Goal: Information Seeking & Learning: Learn about a topic

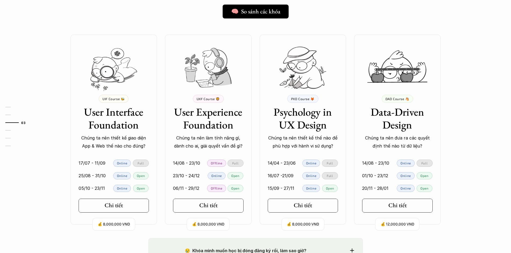
scroll to position [556, 0]
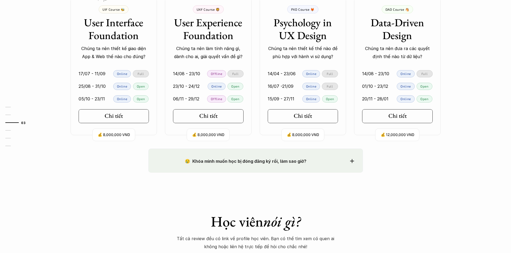
drag, startPoint x: 282, startPoint y: 162, endPoint x: 312, endPoint y: 127, distance: 45.7
click at [282, 162] on strong "😢 Khóa mình muốn học bị đóng đăng ký rồi, làm sao giờ?" at bounding box center [246, 161] width 122 height 5
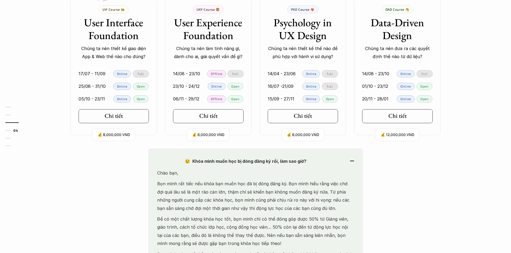
scroll to position [645, 0]
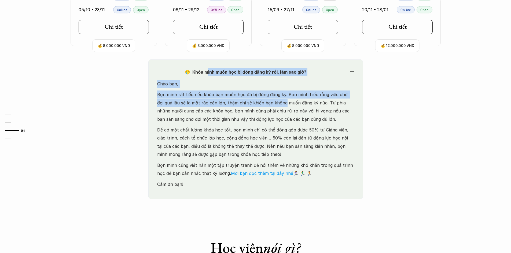
drag, startPoint x: 209, startPoint y: 74, endPoint x: 262, endPoint y: 108, distance: 62.1
click at [276, 102] on div "😢 Khóa mình muốn học bị đóng đăng ký rồi, làm sao giờ? Chào bạn, Bọn mình rất t…" at bounding box center [255, 130] width 215 height 140
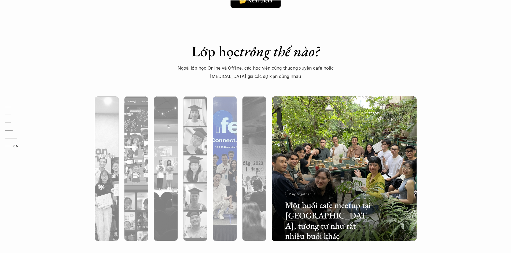
scroll to position [1623, 0]
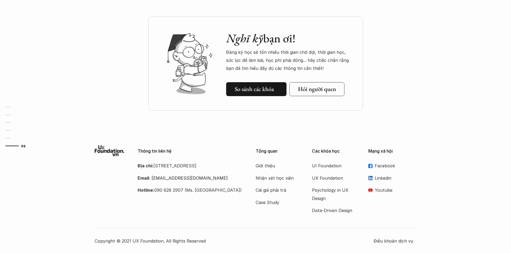
click at [265, 93] on link "So sánh các khóa" at bounding box center [256, 89] width 60 height 14
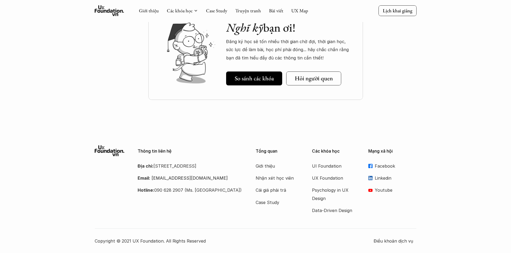
scroll to position [285, 0]
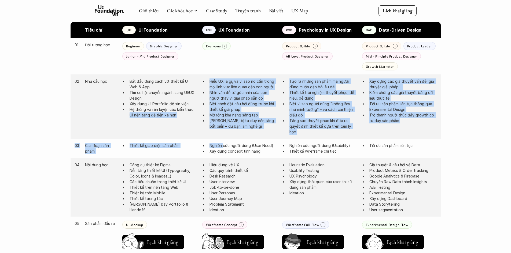
drag, startPoint x: 129, startPoint y: 137, endPoint x: 223, endPoint y: 139, distance: 94.2
click at [224, 139] on div "Tiêu chí UIF UI Foundation UXF UX Foundation PXD Psychology in UX Design DAD Da…" at bounding box center [256, 225] width 370 height 406
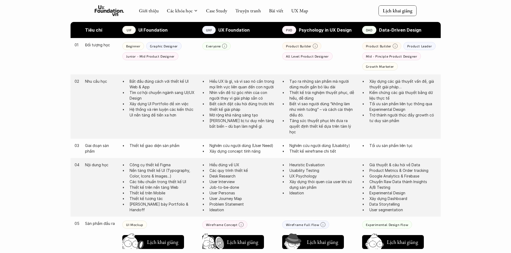
click at [142, 95] on p "Tìm cơ hội chuyển ngành sang UI/UX Design" at bounding box center [163, 95] width 67 height 11
drag, startPoint x: 167, startPoint y: 146, endPoint x: 146, endPoint y: 146, distance: 20.9
click at [146, 146] on p "Thiết kế giao diện sản phẩm" at bounding box center [163, 146] width 67 height 6
drag, startPoint x: 254, startPoint y: 149, endPoint x: 214, endPoint y: 146, distance: 40.4
click at [214, 146] on ul "Nghiên cứu người dùng (User Need) Xây dựng concept tính năng" at bounding box center [239, 148] width 75 height 11
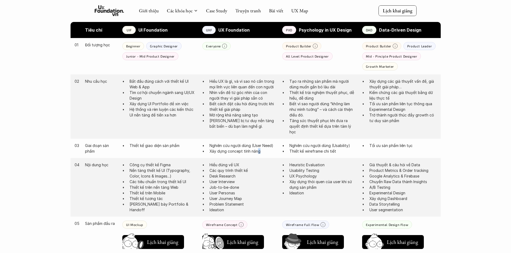
click at [258, 153] on p "Xây dựng concept tính năng" at bounding box center [242, 152] width 67 height 6
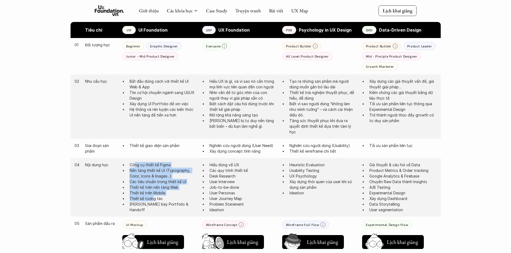
drag, startPoint x: 142, startPoint y: 176, endPoint x: 153, endPoint y: 202, distance: 28.8
click at [153, 202] on ul "Công cụ thiết kế Figma Nền tảng thiết kế UI (Typography, Color, Icons & Images.…" at bounding box center [159, 187] width 75 height 51
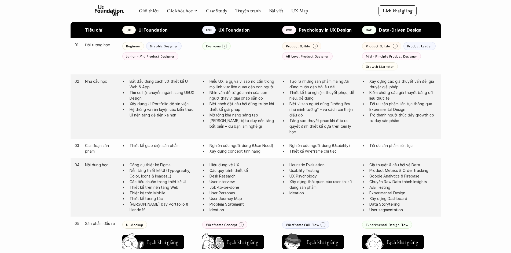
click at [163, 207] on p "[PERSON_NAME] bày Portfolio & Handoff" at bounding box center [163, 207] width 67 height 11
drag, startPoint x: 176, startPoint y: 203, endPoint x: 146, endPoint y: 182, distance: 36.5
click at [144, 189] on ul "Công cụ thiết kế Figma Nền tảng thiết kế UI (Typography, Color, Icons & Images.…" at bounding box center [159, 187] width 75 height 51
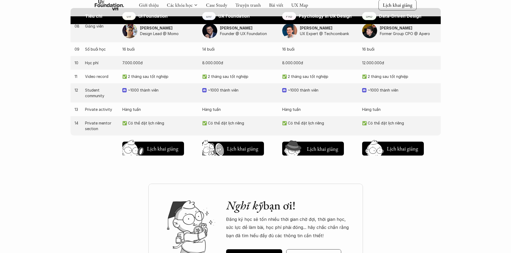
scroll to position [642, 0]
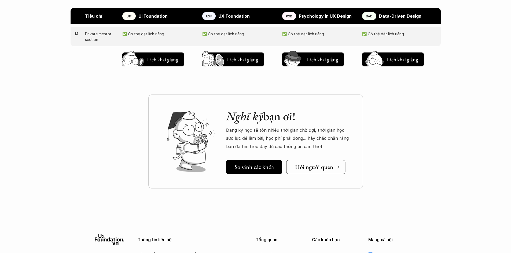
click at [299, 164] on h5 "Hỏi người quen" at bounding box center [314, 167] width 38 height 7
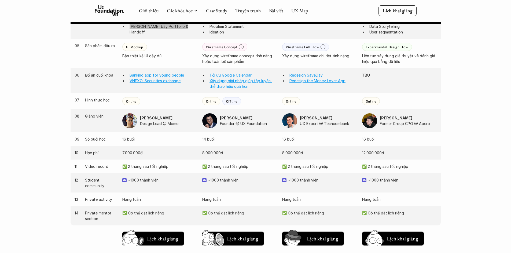
scroll to position [374, 0]
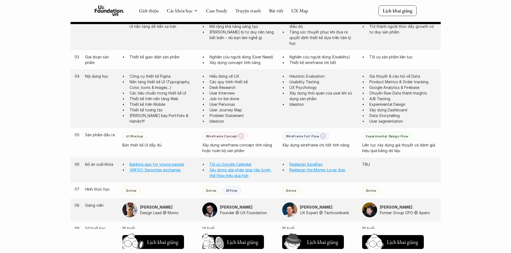
click at [143, 144] on p "Bản thiết kế UI đầy đủ" at bounding box center [159, 145] width 75 height 6
drag, startPoint x: 141, startPoint y: 80, endPoint x: 161, endPoint y: 105, distance: 32.1
click at [161, 105] on ul "Công cụ thiết kế Figma Nền tảng thiết kế UI (Typography, Color, Icons & Images.…" at bounding box center [159, 98] width 75 height 51
click at [152, 113] on p "Thiết kế tương tác" at bounding box center [163, 110] width 67 height 6
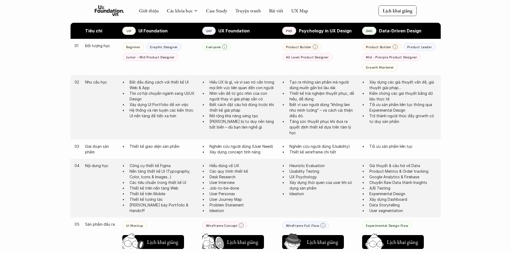
scroll to position [195, 0]
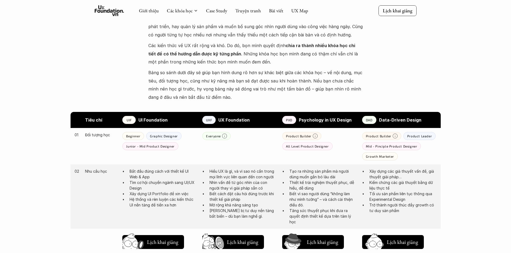
click at [155, 135] on p "Graphic Designer" at bounding box center [164, 136] width 28 height 4
drag, startPoint x: 243, startPoint y: 181, endPoint x: 240, endPoint y: 190, distance: 9.4
click at [246, 191] on p "Nhìn vấn đề từ góc nhìn của con người thay vì giải pháp sẵn có" at bounding box center [242, 185] width 67 height 11
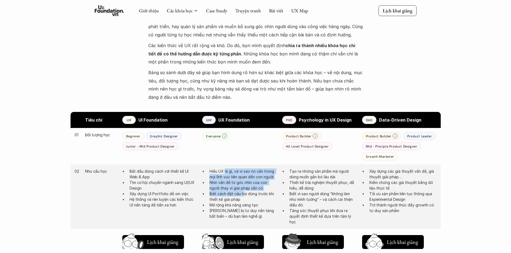
drag, startPoint x: 225, startPoint y: 172, endPoint x: 244, endPoint y: 197, distance: 31.4
click at [244, 197] on ul "Hiểu UX là gì, và vì sao nó cần trong mọi lĩnh vực liên quan đến con người Nhìn…" at bounding box center [239, 194] width 75 height 51
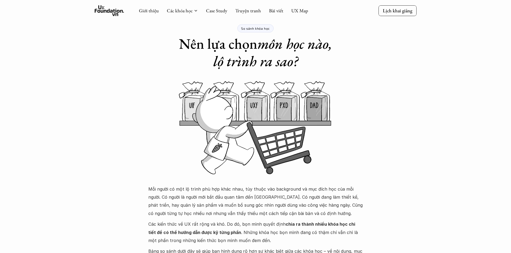
scroll to position [0, 0]
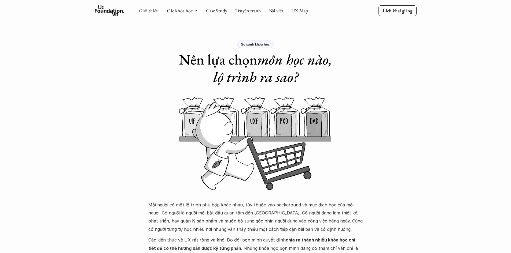
click at [152, 11] on link "Giới thiệu" at bounding box center [149, 11] width 20 height 6
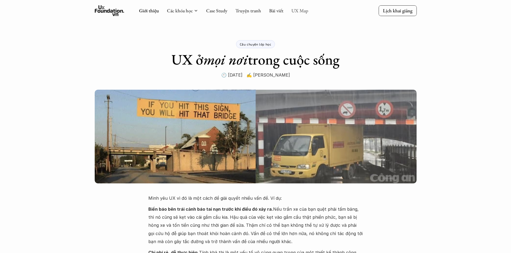
click at [300, 11] on link "UX Map" at bounding box center [299, 11] width 17 height 6
click at [146, 11] on link "Giới thiệu" at bounding box center [149, 11] width 20 height 6
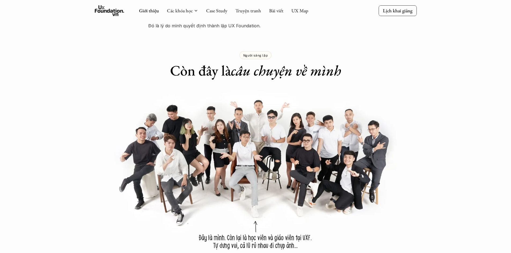
scroll to position [89, 0]
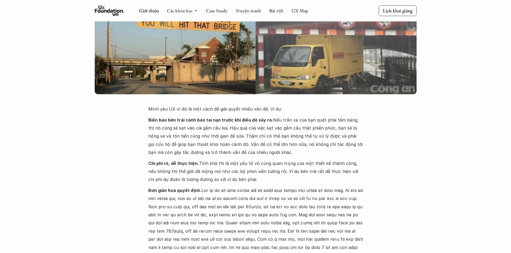
click at [385, 7] on link "Lịch khai giảng" at bounding box center [397, 10] width 38 height 10
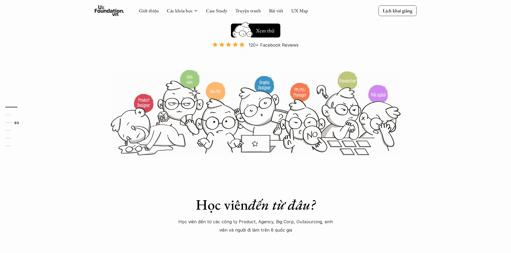
scroll to position [407, 0]
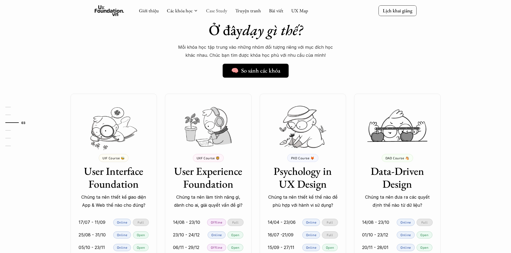
click at [219, 11] on link "Case Study" at bounding box center [216, 11] width 21 height 6
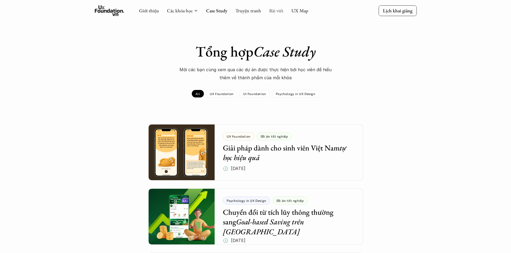
click at [278, 10] on link "Bài viết" at bounding box center [276, 11] width 14 height 6
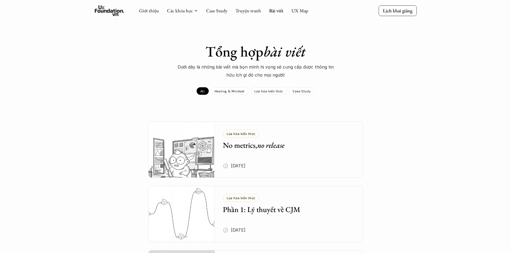
click at [118, 10] on use at bounding box center [110, 10] width 30 height 11
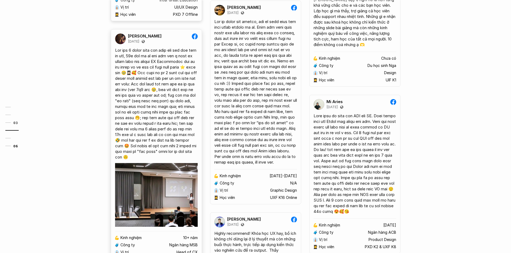
scroll to position [1623, 0]
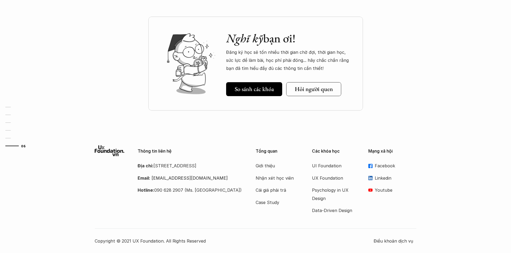
click at [376, 168] on p "Facebook" at bounding box center [396, 166] width 42 height 8
